Goal: Information Seeking & Learning: Learn about a topic

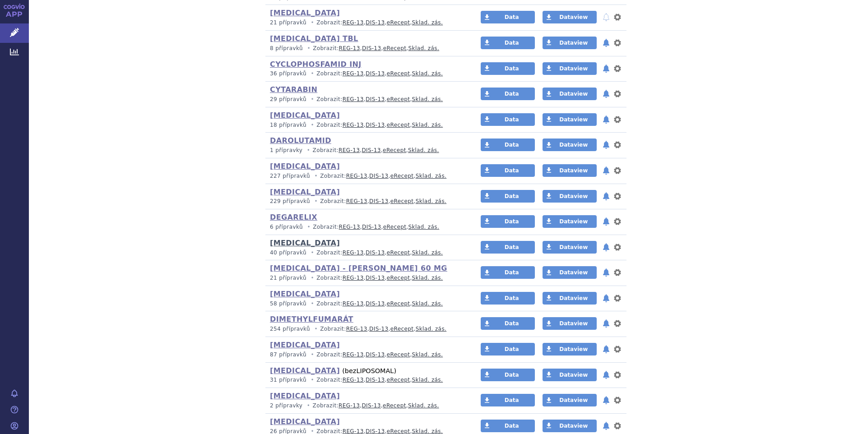
scroll to position [1174, 0]
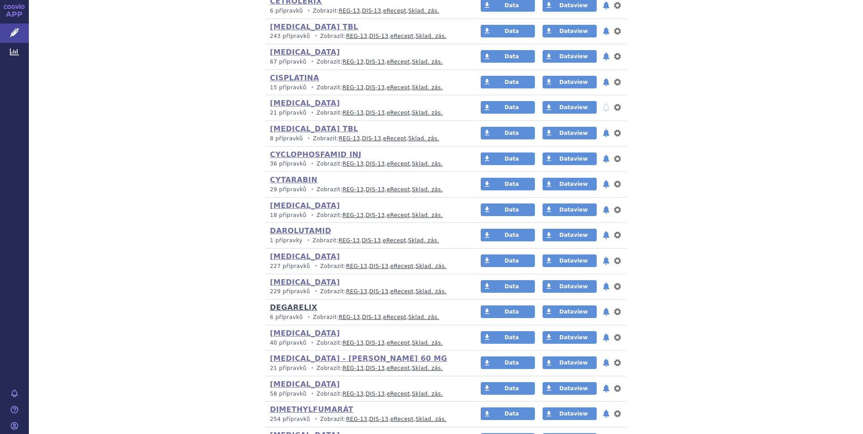
click at [294, 306] on link "DEGARELIX" at bounding box center [293, 307] width 47 height 9
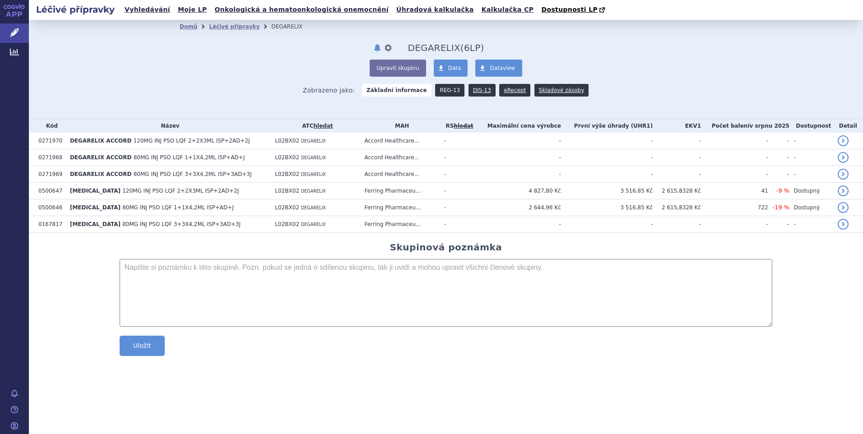
click at [451, 91] on link "REG-13" at bounding box center [449, 90] width 29 height 13
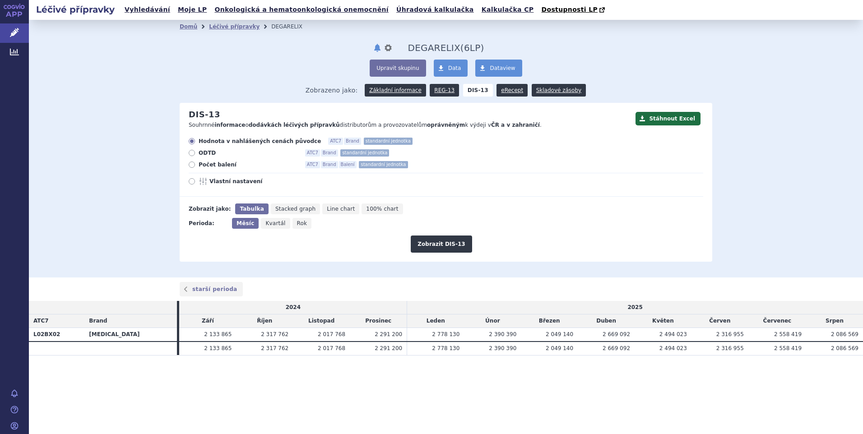
click at [193, 168] on icon at bounding box center [192, 165] width 6 height 6
click at [193, 168] on input "Počet balení ATC7 Brand Balení standardní jednotka" at bounding box center [193, 166] width 6 height 6
radio input "true"
click at [433, 246] on button "Zobrazit DIS-13" at bounding box center [441, 244] width 61 height 17
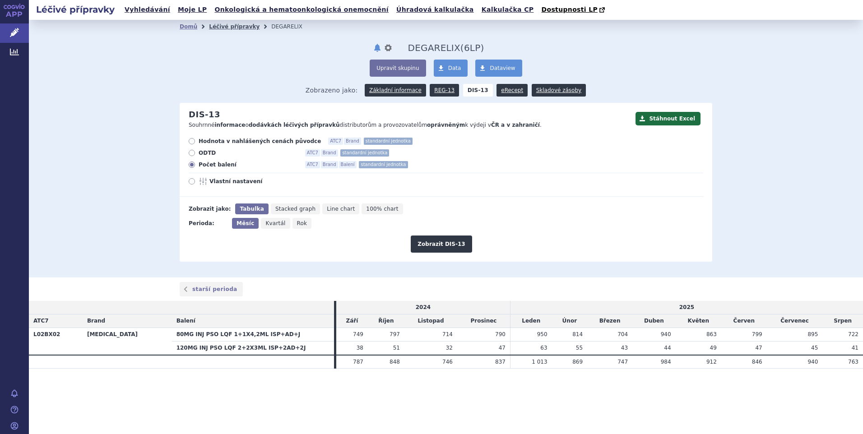
click at [220, 27] on link "Léčivé přípravky" at bounding box center [234, 26] width 51 height 6
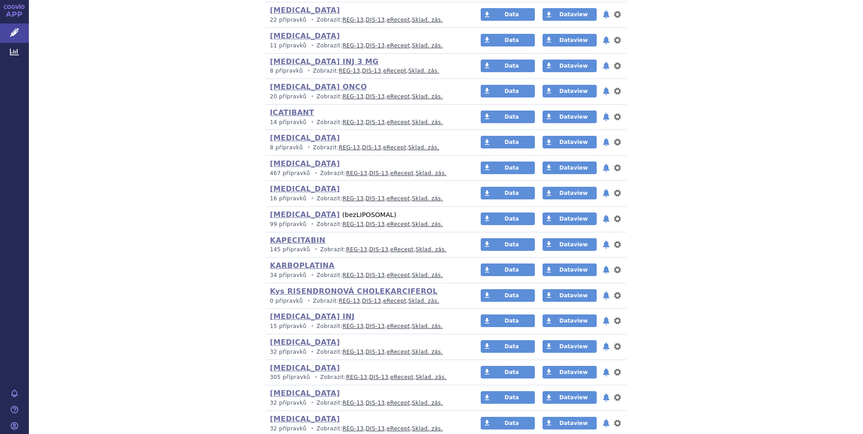
scroll to position [2347, 0]
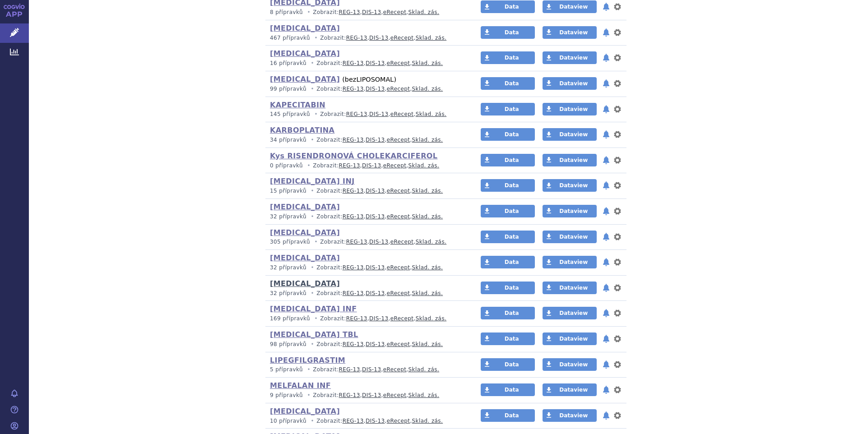
click at [307, 284] on link "LEUPRORELIN" at bounding box center [305, 283] width 70 height 9
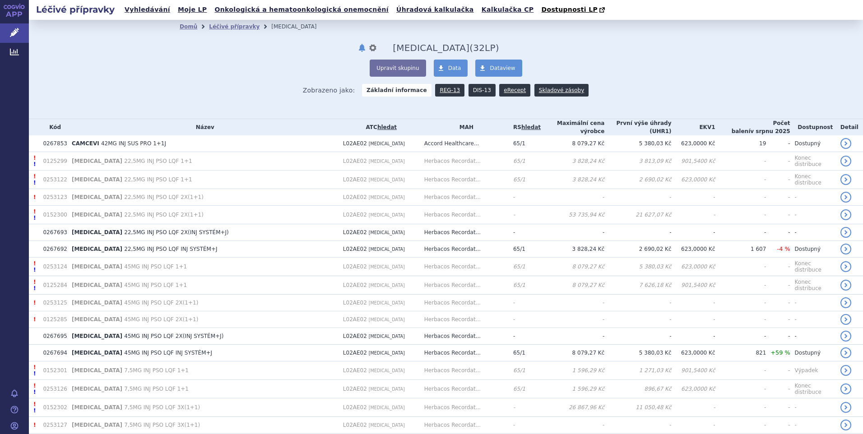
click at [474, 93] on link "DIS-13" at bounding box center [482, 90] width 27 height 13
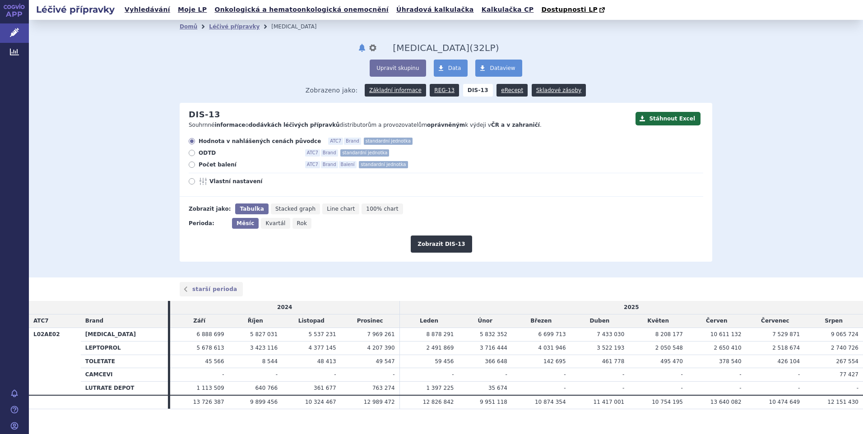
click at [190, 167] on icon at bounding box center [192, 165] width 6 height 6
click at [190, 167] on input "Počet balení ATC7 Brand Balení standardní jednotka" at bounding box center [193, 166] width 6 height 6
radio input "true"
click at [445, 248] on button "Zobrazit DIS-13" at bounding box center [441, 244] width 61 height 17
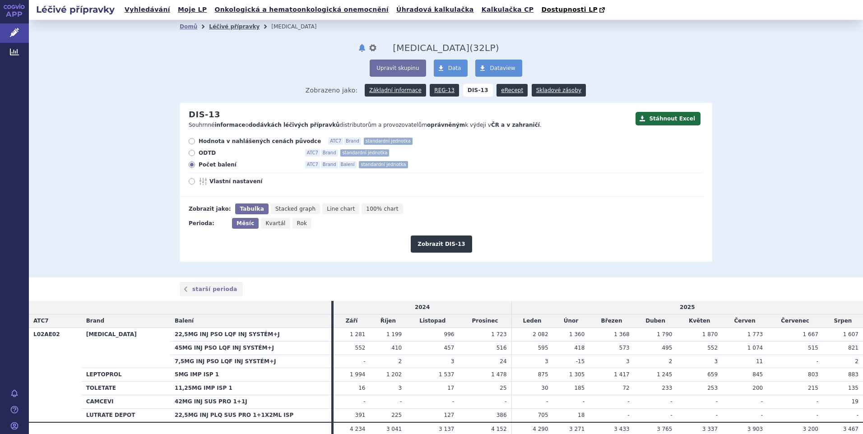
click at [220, 28] on link "Léčivé přípravky" at bounding box center [234, 26] width 51 height 6
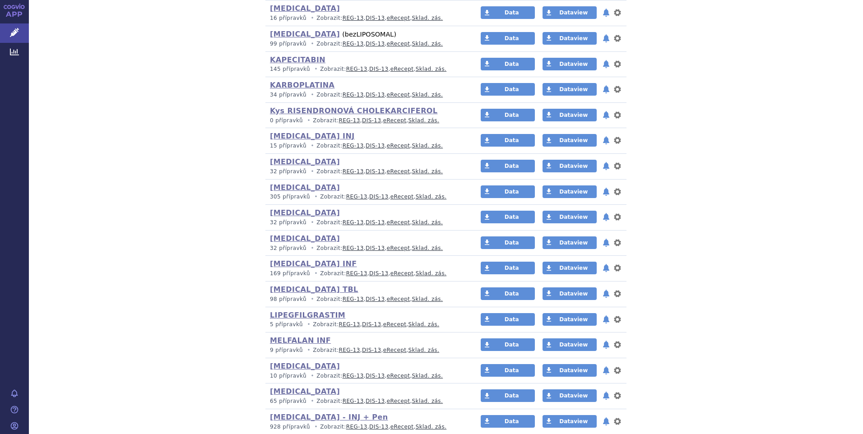
scroll to position [2476, 0]
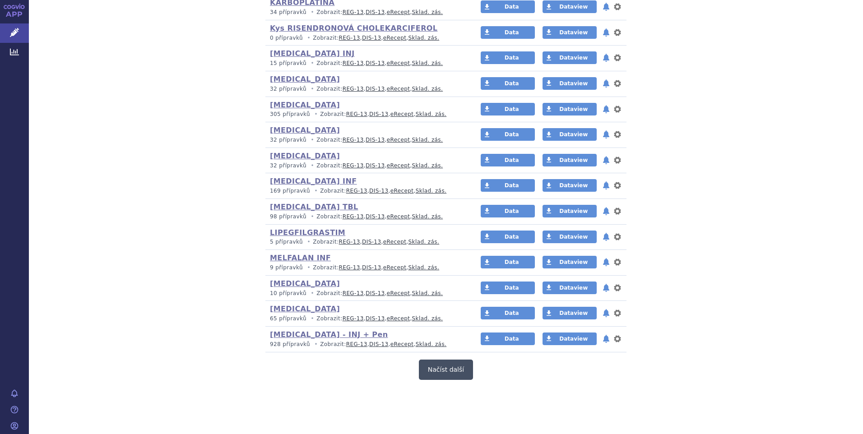
click at [445, 372] on button "Načíst další" at bounding box center [446, 370] width 54 height 20
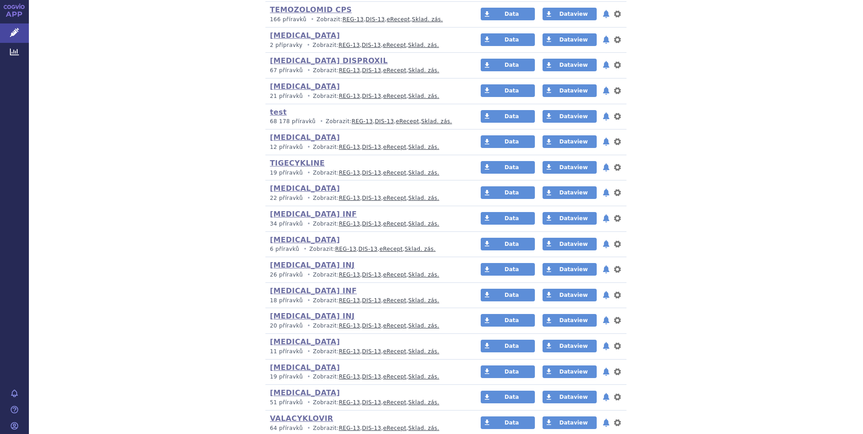
scroll to position [3959, 0]
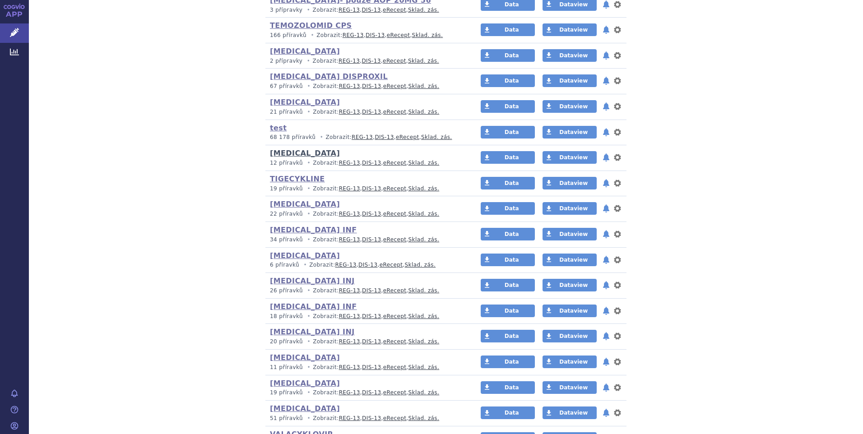
click at [298, 156] on link "[MEDICAL_DATA]" at bounding box center [305, 153] width 70 height 9
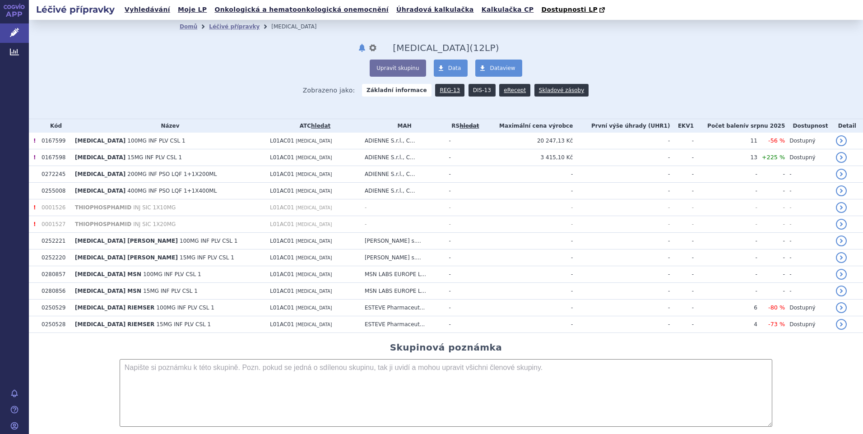
click at [472, 88] on link "DIS-13" at bounding box center [482, 90] width 27 height 13
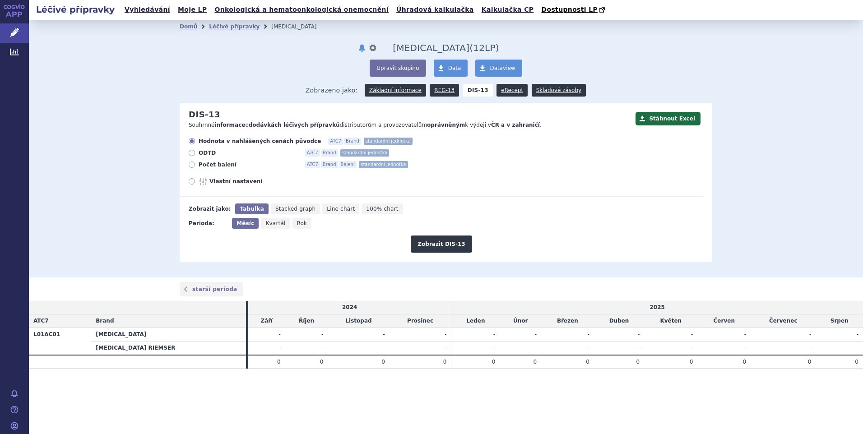
click at [217, 164] on span "Počet balení" at bounding box center [248, 164] width 99 height 7
click at [195, 164] on input "Počet balení ATC7 Brand Balení standardní jednotka" at bounding box center [193, 166] width 6 height 6
radio input "true"
click at [442, 243] on button "Zobrazit DIS-13" at bounding box center [441, 244] width 61 height 17
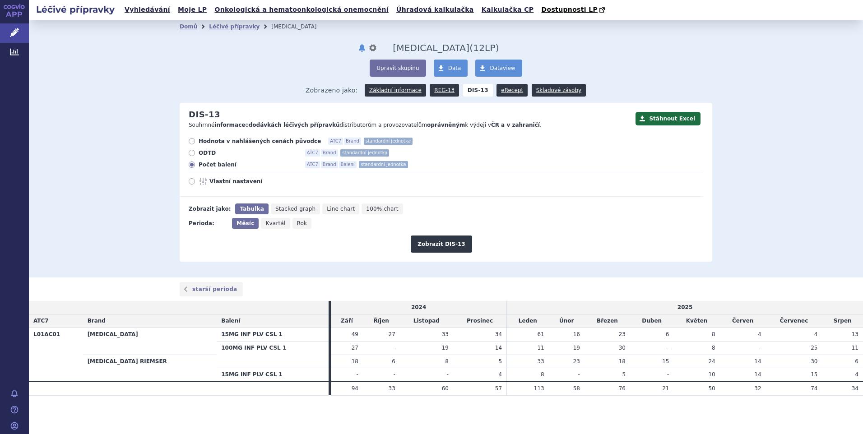
drag, startPoint x: 226, startPoint y: 29, endPoint x: 233, endPoint y: 35, distance: 9.6
click at [226, 29] on link "Léčivé přípravky" at bounding box center [234, 26] width 51 height 6
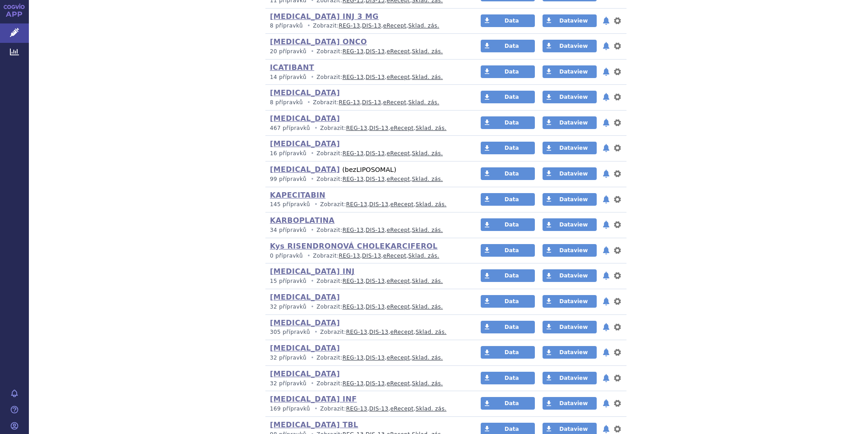
scroll to position [2437, 0]
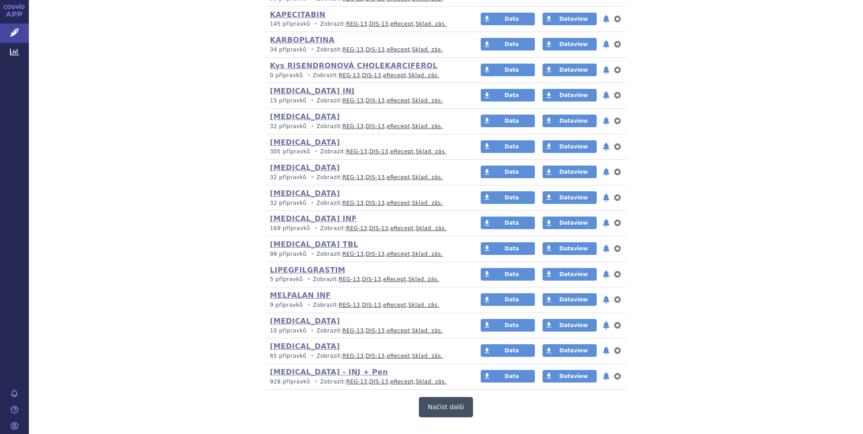
click at [438, 407] on button "Načíst další" at bounding box center [446, 407] width 54 height 20
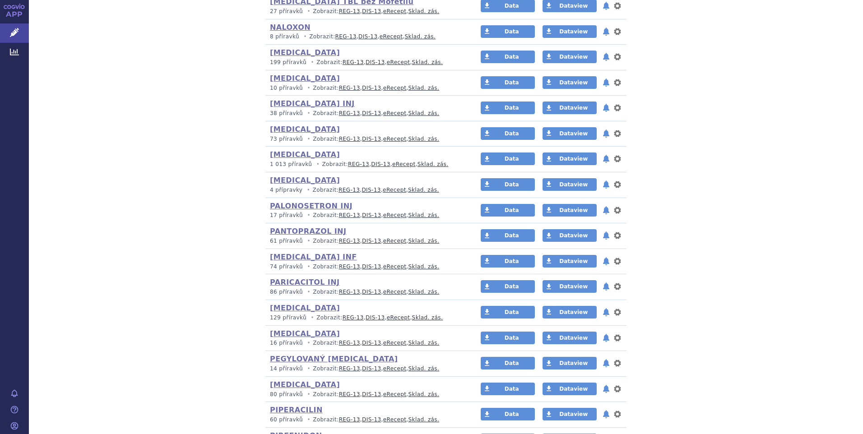
scroll to position [3069, 0]
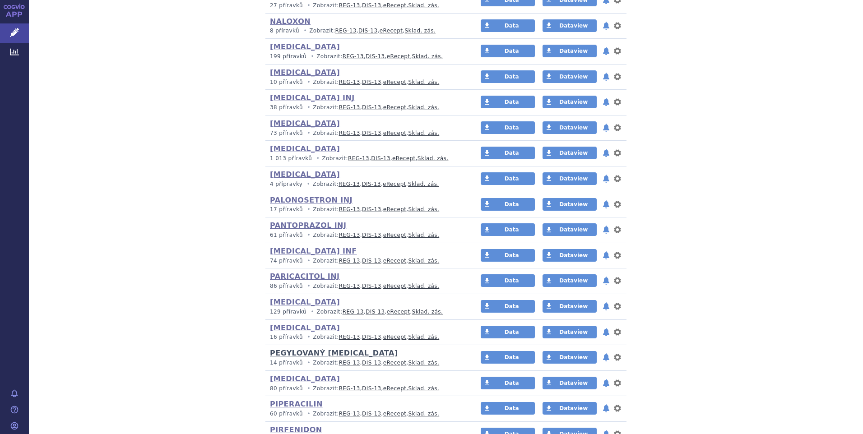
click at [296, 356] on link "PEGYLOVANÝ [MEDICAL_DATA]" at bounding box center [334, 353] width 128 height 9
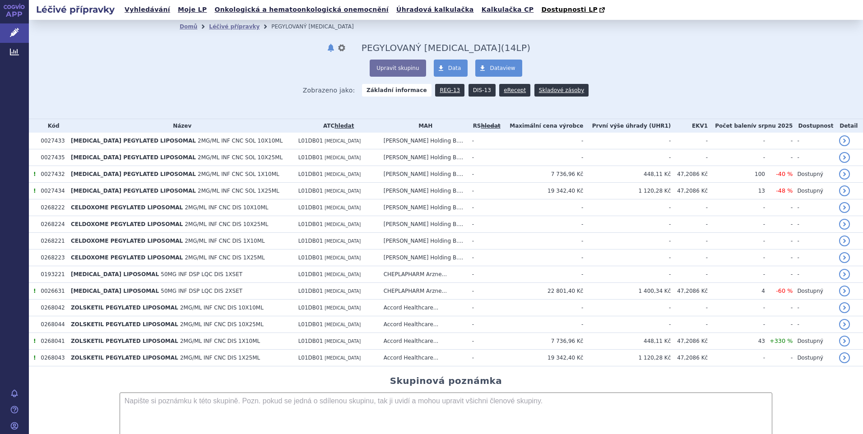
click at [472, 93] on link "DIS-13" at bounding box center [482, 90] width 27 height 13
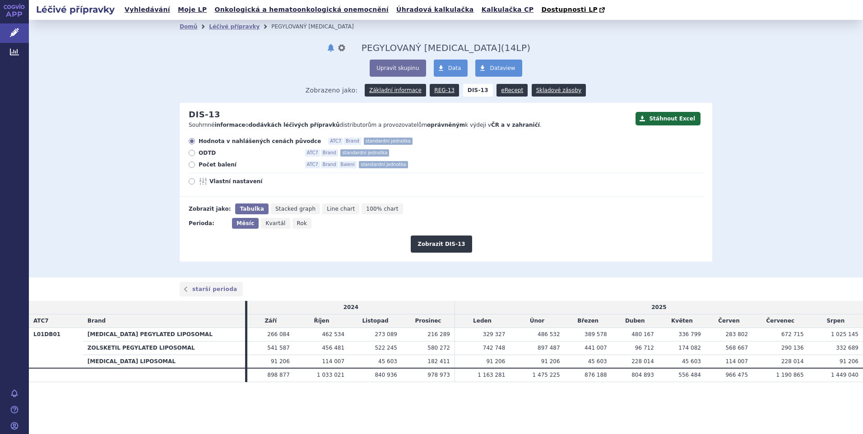
click at [201, 167] on span "Počet balení" at bounding box center [248, 164] width 99 height 7
click at [195, 167] on input "Počet balení ATC7 Brand Balení standardní jednotka" at bounding box center [193, 166] width 6 height 6
radio input "true"
click at [450, 247] on button "Zobrazit DIS-13" at bounding box center [441, 244] width 61 height 17
